Goal: Book appointment/travel/reservation

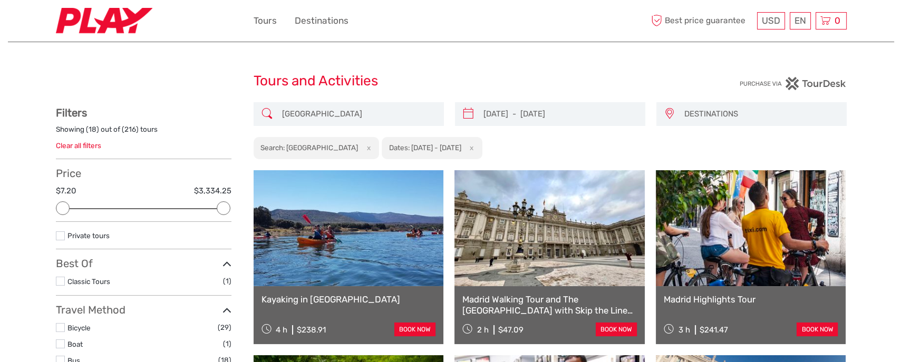
click at [334, 263] on link at bounding box center [349, 228] width 190 height 116
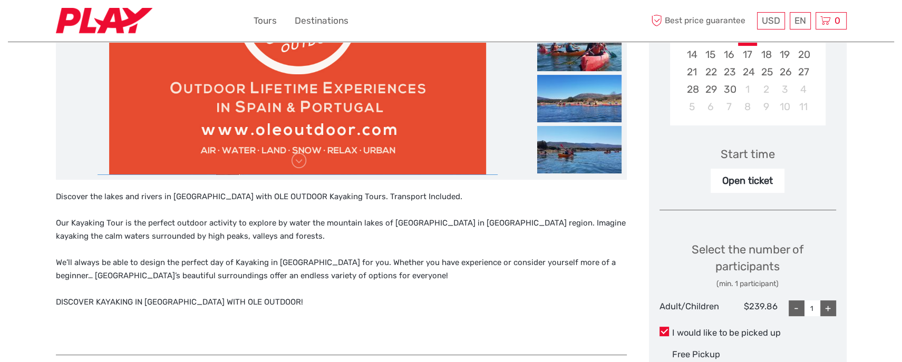
scroll to position [317, 0]
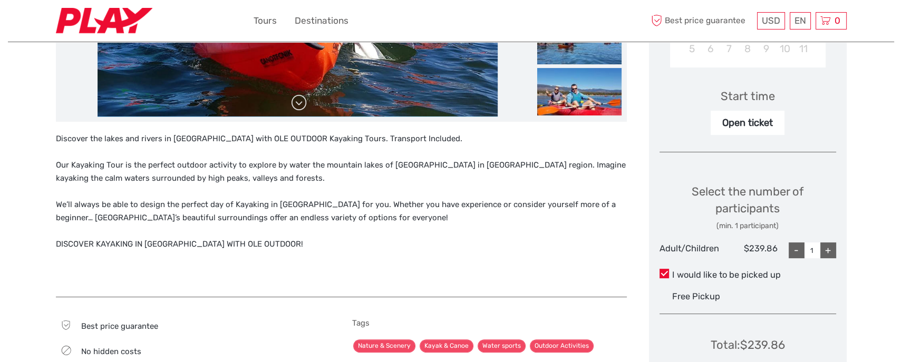
click at [301, 101] on link at bounding box center [299, 102] width 17 height 17
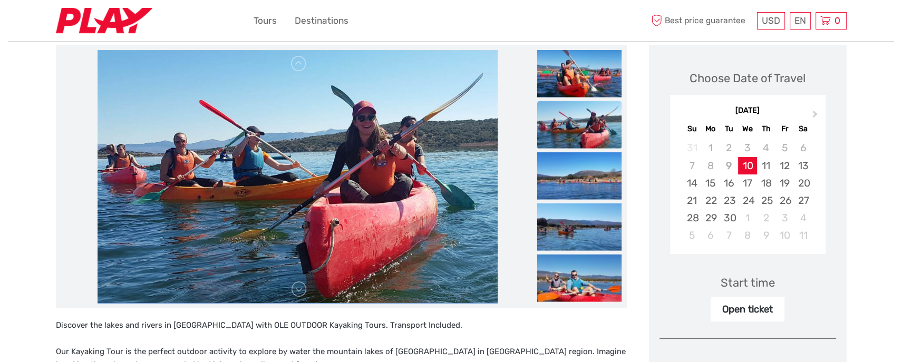
scroll to position [128, 0]
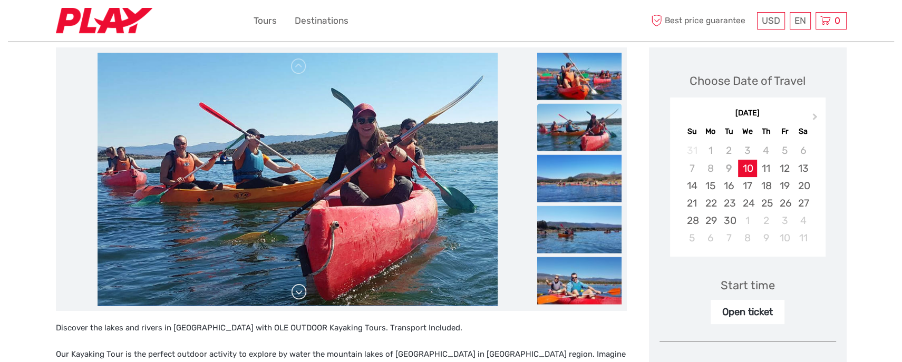
click at [299, 294] on link at bounding box center [299, 292] width 17 height 17
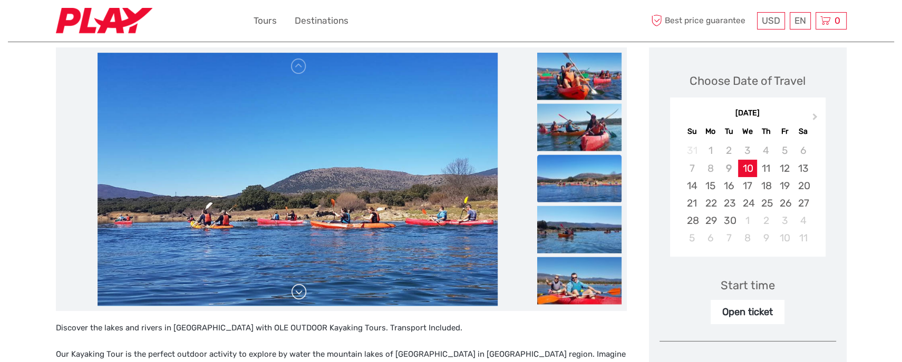
click at [299, 294] on link at bounding box center [299, 292] width 17 height 17
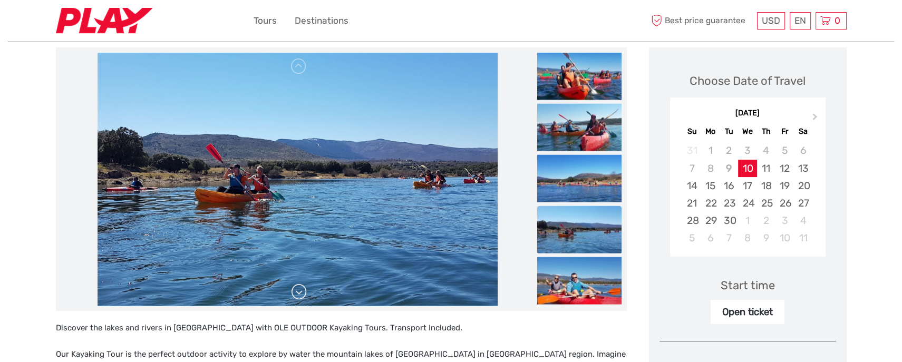
click at [299, 294] on link at bounding box center [299, 292] width 17 height 17
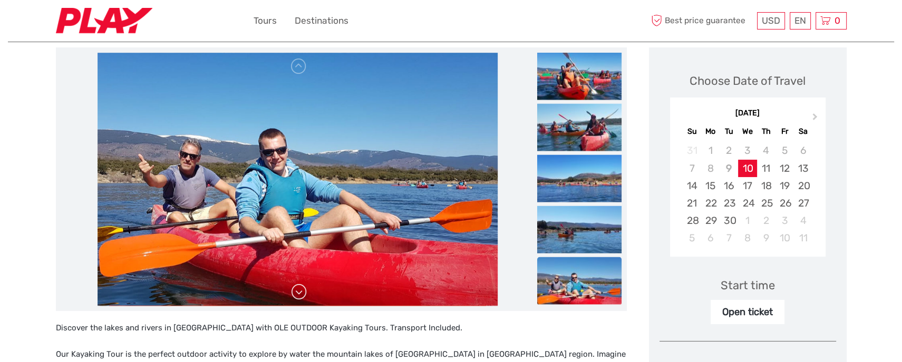
click at [299, 294] on link at bounding box center [299, 292] width 17 height 17
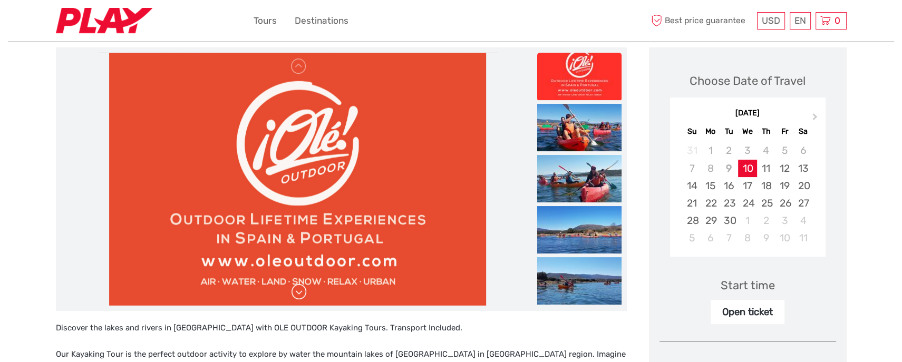
click at [299, 294] on div at bounding box center [298, 179] width 474 height 253
click at [299, 294] on link at bounding box center [299, 292] width 17 height 17
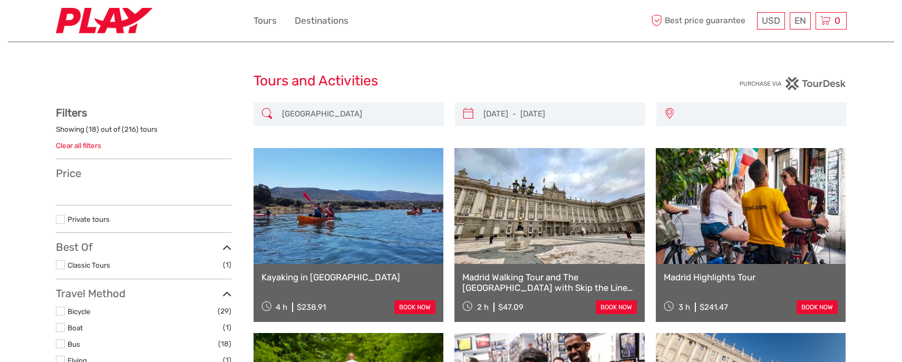
select select
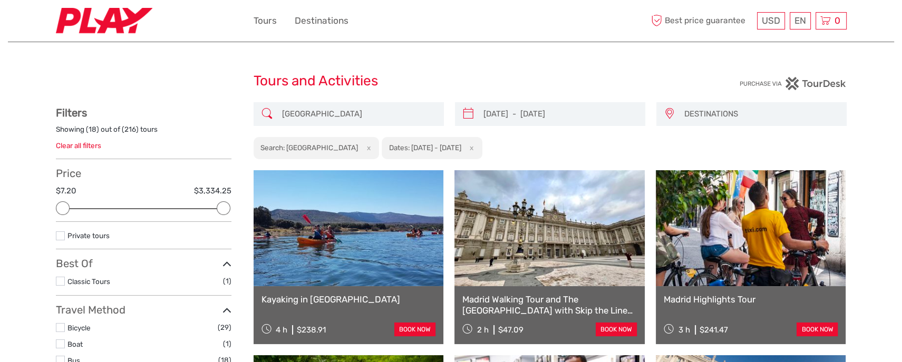
click at [675, 114] on div "DESTINATIONS [GEOGRAPHIC_DATA] [GEOGRAPHIC_DATA] [GEOGRAPHIC_DATA] [GEOGRAPHIC_…" at bounding box center [752, 114] width 190 height 24
click at [716, 111] on span "DESTINATIONS" at bounding box center [761, 113] width 162 height 17
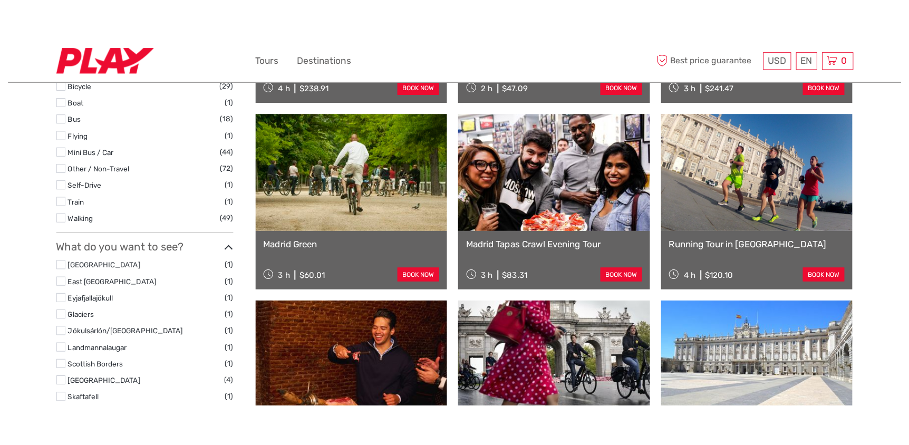
scroll to position [317, 0]
